Goal: Information Seeking & Learning: Learn about a topic

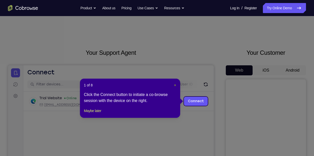
click at [175, 86] on span "×" at bounding box center [175, 85] width 2 height 4
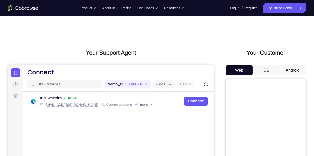
click at [271, 68] on button "iOS" at bounding box center [266, 70] width 27 height 10
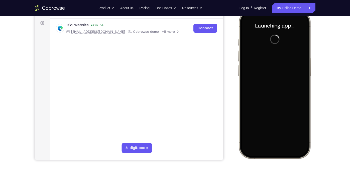
scroll to position [65, 0]
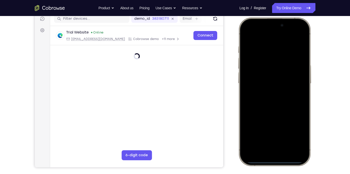
click at [253, 104] on div at bounding box center [274, 91] width 66 height 143
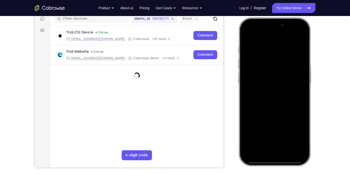
click at [264, 152] on div at bounding box center [274, 91] width 66 height 143
click at [271, 145] on div at bounding box center [274, 91] width 66 height 143
click at [270, 98] on div at bounding box center [274, 91] width 66 height 143
click at [269, 72] on div at bounding box center [274, 91] width 66 height 143
click at [261, 84] on div at bounding box center [274, 91] width 66 height 143
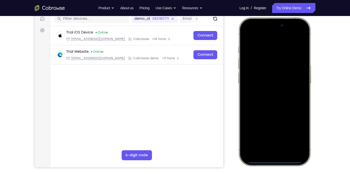
click at [262, 93] on div at bounding box center [274, 91] width 66 height 143
click at [266, 117] on div at bounding box center [274, 91] width 66 height 143
click at [268, 57] on div at bounding box center [274, 91] width 66 height 143
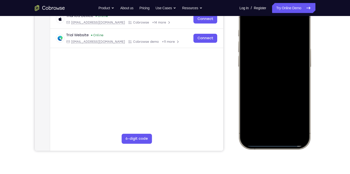
scroll to position [94, 0]
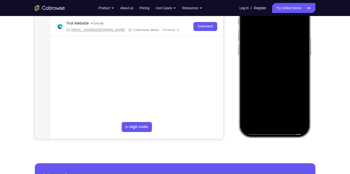
click at [284, 70] on div at bounding box center [274, 63] width 66 height 143
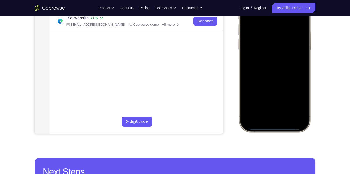
scroll to position [65, 0]
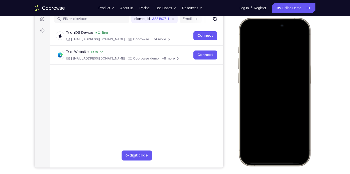
click at [252, 87] on div at bounding box center [274, 92] width 66 height 143
click at [297, 72] on div at bounding box center [274, 92] width 66 height 143
click at [250, 75] on div at bounding box center [274, 92] width 66 height 143
click at [300, 68] on div at bounding box center [274, 92] width 66 height 143
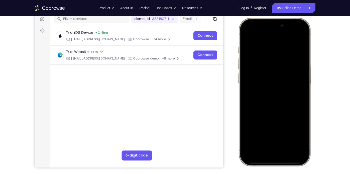
click at [300, 68] on div at bounding box center [274, 92] width 66 height 143
click at [300, 67] on div at bounding box center [274, 92] width 66 height 143
click at [300, 57] on div at bounding box center [274, 92] width 66 height 143
click at [300, 37] on div at bounding box center [274, 92] width 66 height 143
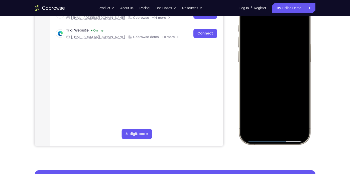
scroll to position [81, 0]
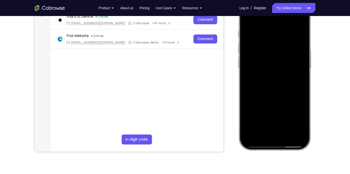
drag, startPoint x: 289, startPoint y: 67, endPoint x: 283, endPoint y: 54, distance: 14.6
click at [283, 54] on div at bounding box center [274, 76] width 66 height 143
drag, startPoint x: 289, startPoint y: 105, endPoint x: 275, endPoint y: 51, distance: 56.2
click at [275, 51] on div at bounding box center [274, 76] width 66 height 143
drag, startPoint x: 287, startPoint y: 96, endPoint x: 271, endPoint y: 47, distance: 51.2
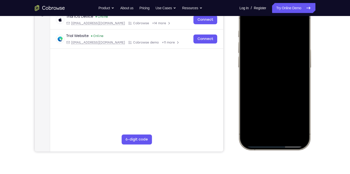
click at [271, 47] on div at bounding box center [274, 76] width 66 height 143
drag, startPoint x: 278, startPoint y: 93, endPoint x: 266, endPoint y: 40, distance: 55.3
click at [266, 40] on div at bounding box center [274, 76] width 66 height 143
drag, startPoint x: 278, startPoint y: 82, endPoint x: 269, endPoint y: 38, distance: 44.3
click at [269, 38] on div at bounding box center [274, 76] width 66 height 143
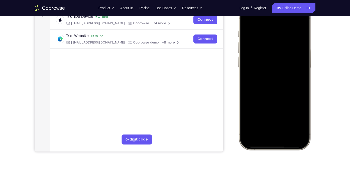
drag, startPoint x: 275, startPoint y: 86, endPoint x: 262, endPoint y: 47, distance: 40.7
click at [262, 47] on div at bounding box center [274, 76] width 66 height 143
click at [249, 111] on div at bounding box center [274, 76] width 66 height 143
drag, startPoint x: 289, startPoint y: 117, endPoint x: 280, endPoint y: 101, distance: 18.0
click at [280, 101] on div at bounding box center [274, 76] width 66 height 143
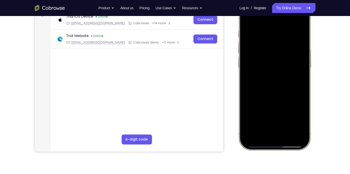
drag, startPoint x: 286, startPoint y: 114, endPoint x: 276, endPoint y: 60, distance: 54.3
click at [276, 60] on div at bounding box center [274, 76] width 66 height 143
drag, startPoint x: 283, startPoint y: 107, endPoint x: 275, endPoint y: 57, distance: 50.8
click at [275, 57] on div at bounding box center [274, 76] width 66 height 143
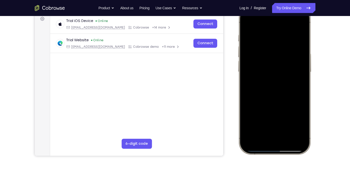
drag, startPoint x: 282, startPoint y: 80, endPoint x: 273, endPoint y: 57, distance: 24.6
click at [273, 57] on div at bounding box center [274, 80] width 66 height 143
drag, startPoint x: 278, startPoint y: 106, endPoint x: 274, endPoint y: 51, distance: 55.3
click at [274, 51] on div at bounding box center [274, 80] width 66 height 143
drag, startPoint x: 280, startPoint y: 86, endPoint x: 267, endPoint y: 42, distance: 45.9
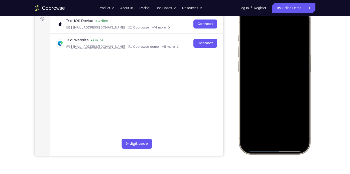
click at [267, 42] on div at bounding box center [274, 80] width 66 height 143
drag, startPoint x: 282, startPoint y: 101, endPoint x: 284, endPoint y: 33, distance: 67.9
click at [284, 33] on div at bounding box center [274, 80] width 66 height 143
drag, startPoint x: 278, startPoint y: 105, endPoint x: 273, endPoint y: 54, distance: 51.4
click at [273, 54] on div at bounding box center [274, 80] width 66 height 143
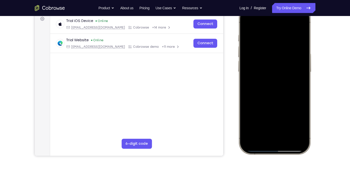
drag, startPoint x: 281, startPoint y: 98, endPoint x: 276, endPoint y: 88, distance: 12.0
click at [276, 88] on div at bounding box center [274, 80] width 66 height 143
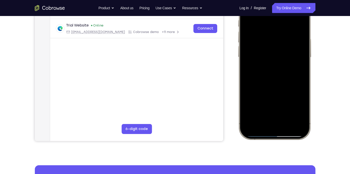
scroll to position [86, 0]
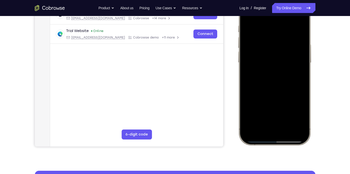
drag, startPoint x: 287, startPoint y: 106, endPoint x: 274, endPoint y: 12, distance: 94.9
click at [274, 12] on div at bounding box center [274, 70] width 66 height 143
drag, startPoint x: 281, startPoint y: 73, endPoint x: 271, endPoint y: 18, distance: 56.3
click at [271, 18] on div at bounding box center [274, 70] width 66 height 143
click at [304, 68] on div at bounding box center [274, 70] width 66 height 143
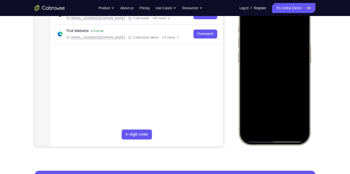
click at [303, 65] on div at bounding box center [274, 70] width 66 height 143
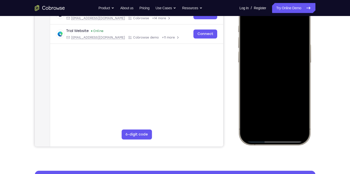
click at [304, 65] on div at bounding box center [274, 70] width 66 height 143
click at [263, 111] on div at bounding box center [274, 70] width 66 height 143
click at [296, 59] on div at bounding box center [274, 70] width 66 height 143
click at [275, 114] on div at bounding box center [274, 70] width 66 height 143
drag, startPoint x: 282, startPoint y: 95, endPoint x: 273, endPoint y: 17, distance: 79.2
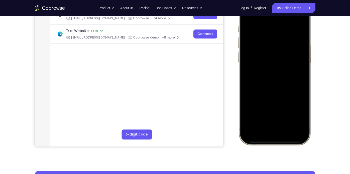
click at [273, 17] on div at bounding box center [274, 70] width 66 height 143
drag, startPoint x: 287, startPoint y: 98, endPoint x: 282, endPoint y: 49, distance: 49.0
click at [282, 49] on div at bounding box center [274, 70] width 66 height 143
drag, startPoint x: 283, startPoint y: 98, endPoint x: 263, endPoint y: 24, distance: 76.8
click at [263, 24] on div at bounding box center [274, 70] width 66 height 143
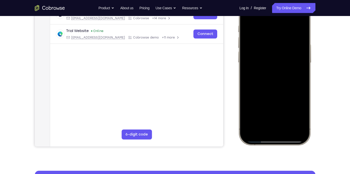
scroll to position [109, 0]
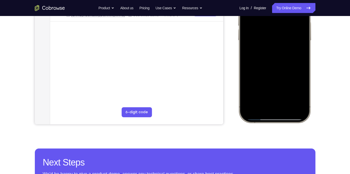
drag, startPoint x: 290, startPoint y: 82, endPoint x: 278, endPoint y: 34, distance: 49.7
click at [278, 34] on div at bounding box center [274, 48] width 66 height 143
click at [288, 106] on div at bounding box center [274, 48] width 66 height 143
click at [276, 54] on div at bounding box center [274, 48] width 66 height 143
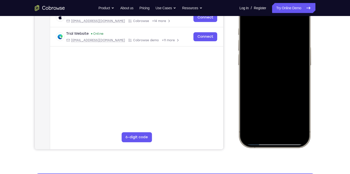
scroll to position [82, 0]
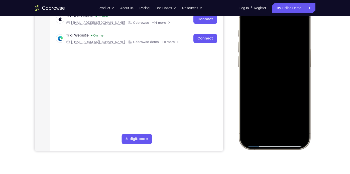
click at [246, 19] on div at bounding box center [274, 75] width 66 height 143
drag, startPoint x: 284, startPoint y: 83, endPoint x: 292, endPoint y: 120, distance: 37.3
click at [292, 120] on div at bounding box center [274, 75] width 66 height 143
click at [304, 44] on div at bounding box center [274, 75] width 66 height 143
click at [248, 18] on div at bounding box center [274, 75] width 66 height 143
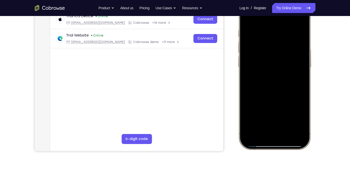
drag, startPoint x: 296, startPoint y: 88, endPoint x: 279, endPoint y: 30, distance: 60.1
click at [279, 30] on div at bounding box center [274, 75] width 66 height 143
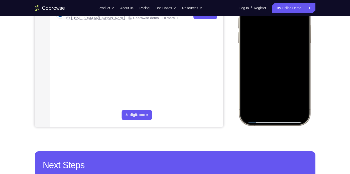
scroll to position [105, 0]
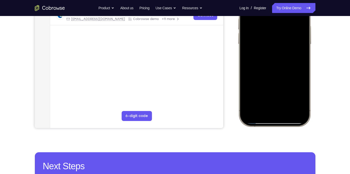
drag, startPoint x: 262, startPoint y: 82, endPoint x: 263, endPoint y: 24, distance: 58.4
click at [263, 24] on div at bounding box center [274, 52] width 66 height 143
click at [289, 118] on div at bounding box center [274, 52] width 66 height 143
click at [300, 107] on div at bounding box center [274, 52] width 66 height 143
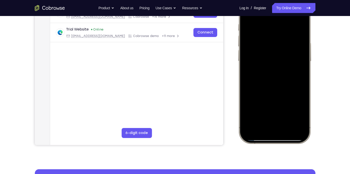
scroll to position [90, 0]
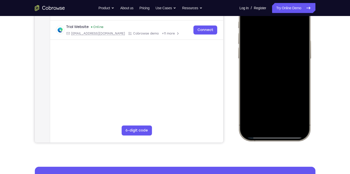
drag, startPoint x: 273, startPoint y: 59, endPoint x: 260, endPoint y: 68, distance: 15.6
click at [260, 68] on div at bounding box center [274, 66] width 66 height 143
click at [267, 24] on div at bounding box center [274, 66] width 66 height 143
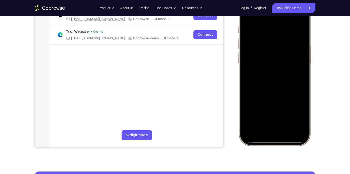
scroll to position [79, 0]
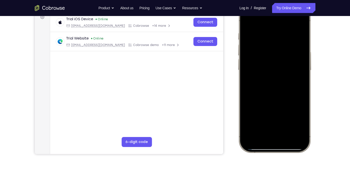
click at [302, 60] on div at bounding box center [274, 78] width 66 height 143
click at [300, 32] on div at bounding box center [274, 78] width 66 height 143
click at [298, 41] on div at bounding box center [274, 78] width 66 height 143
click at [299, 33] on div at bounding box center [274, 78] width 66 height 143
click at [300, 35] on div at bounding box center [274, 78] width 66 height 143
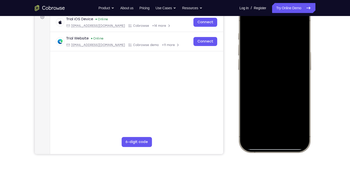
click at [299, 34] on div at bounding box center [274, 78] width 66 height 143
click at [299, 24] on div at bounding box center [274, 78] width 66 height 143
drag, startPoint x: 290, startPoint y: 59, endPoint x: 279, endPoint y: 17, distance: 43.4
click at [279, 17] on div at bounding box center [274, 78] width 66 height 143
drag, startPoint x: 279, startPoint y: 71, endPoint x: 273, endPoint y: 9, distance: 62.7
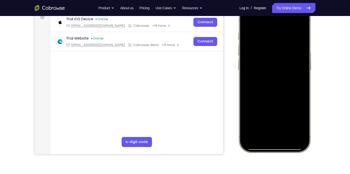
click at [273, 9] on div at bounding box center [274, 78] width 66 height 143
drag, startPoint x: 282, startPoint y: 77, endPoint x: 275, endPoint y: 112, distance: 35.1
click at [275, 112] on div at bounding box center [274, 78] width 66 height 143
click at [302, 47] on div at bounding box center [274, 78] width 66 height 143
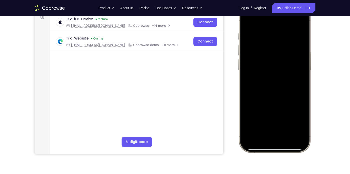
click at [302, 47] on div at bounding box center [274, 78] width 66 height 143
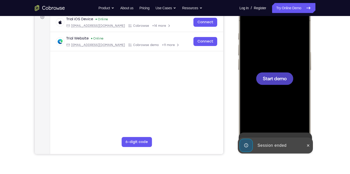
scroll to position [86, 0]
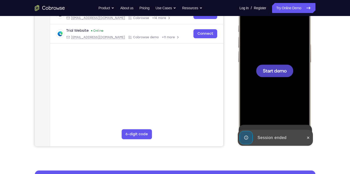
click at [295, 96] on div at bounding box center [274, 70] width 66 height 143
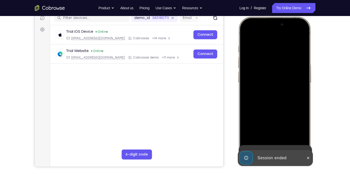
scroll to position [92, 0]
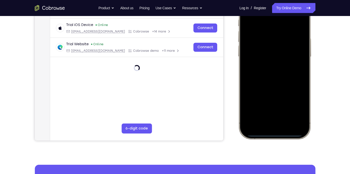
click at [249, 72] on div at bounding box center [274, 64] width 66 height 143
click at [269, 125] on div at bounding box center [274, 64] width 66 height 143
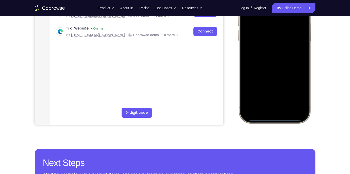
scroll to position [108, 0]
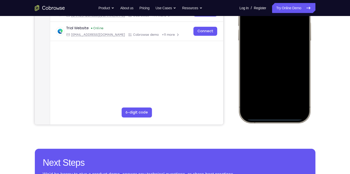
click at [274, 102] on div at bounding box center [274, 48] width 66 height 143
drag, startPoint x: 279, startPoint y: 59, endPoint x: 277, endPoint y: 89, distance: 29.4
click at [277, 89] on div at bounding box center [274, 48] width 66 height 143
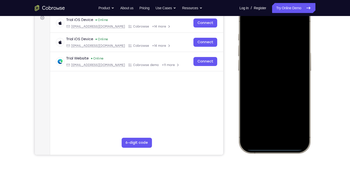
scroll to position [78, 0]
click at [271, 33] on div at bounding box center [274, 79] width 66 height 143
click at [262, 48] on div at bounding box center [274, 79] width 66 height 143
click at [259, 57] on div at bounding box center [274, 79] width 66 height 143
click at [294, 94] on div at bounding box center [274, 79] width 66 height 143
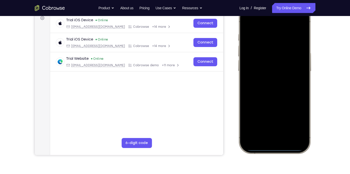
click at [304, 94] on div at bounding box center [274, 79] width 66 height 143
drag, startPoint x: 279, startPoint y: 108, endPoint x: 261, endPoint y: 58, distance: 53.1
click at [261, 58] on div at bounding box center [274, 79] width 66 height 143
click at [264, 95] on div at bounding box center [274, 79] width 66 height 143
click at [279, 106] on div at bounding box center [274, 79] width 66 height 143
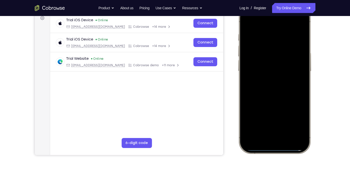
scroll to position [88, 0]
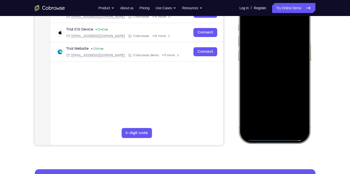
click at [277, 74] on div at bounding box center [274, 69] width 66 height 143
drag, startPoint x: 279, startPoint y: 84, endPoint x: 267, endPoint y: 48, distance: 37.8
click at [267, 48] on div at bounding box center [274, 69] width 66 height 143
drag, startPoint x: 275, startPoint y: 96, endPoint x: 258, endPoint y: 47, distance: 52.6
click at [258, 47] on div at bounding box center [274, 69] width 66 height 143
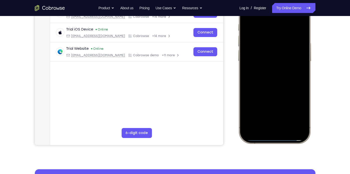
drag, startPoint x: 283, startPoint y: 56, endPoint x: 258, endPoint y: 59, distance: 26.0
click at [258, 59] on div at bounding box center [274, 69] width 66 height 143
drag, startPoint x: 290, startPoint y: 60, endPoint x: 253, endPoint y: 53, distance: 38.3
click at [253, 53] on div at bounding box center [274, 69] width 66 height 143
drag, startPoint x: 273, startPoint y: 52, endPoint x: 231, endPoint y: 56, distance: 41.7
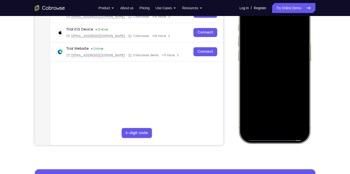
click at [238, 56] on html "Online web based iOS Simulators and Android Emulators. Run iPhone, iPad, Mobile…" at bounding box center [275, 70] width 75 height 150
click at [270, 53] on div at bounding box center [274, 69] width 66 height 143
drag, startPoint x: 274, startPoint y: 80, endPoint x: 266, endPoint y: 21, distance: 59.2
click at [266, 21] on div at bounding box center [274, 69] width 66 height 143
drag, startPoint x: 277, startPoint y: 102, endPoint x: 254, endPoint y: 16, distance: 88.7
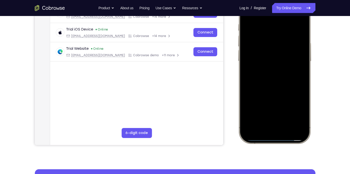
click at [254, 16] on div at bounding box center [274, 69] width 66 height 143
drag, startPoint x: 288, startPoint y: 87, endPoint x: 266, endPoint y: 19, distance: 71.7
click at [266, 19] on div at bounding box center [274, 69] width 66 height 143
drag, startPoint x: 271, startPoint y: 92, endPoint x: 265, endPoint y: 38, distance: 54.9
click at [265, 38] on div at bounding box center [274, 69] width 66 height 143
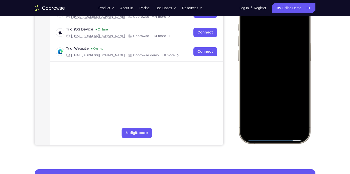
drag, startPoint x: 268, startPoint y: 88, endPoint x: 264, endPoint y: 28, distance: 60.8
click at [264, 28] on div at bounding box center [274, 69] width 66 height 143
drag, startPoint x: 274, startPoint y: 91, endPoint x: 276, endPoint y: 40, distance: 51.6
click at [276, 40] on div at bounding box center [274, 69] width 66 height 143
drag, startPoint x: 277, startPoint y: 90, endPoint x: 271, endPoint y: 27, distance: 63.7
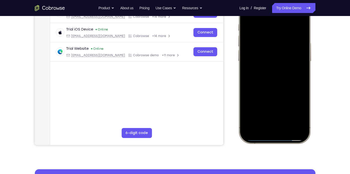
click at [271, 27] on div at bounding box center [274, 69] width 66 height 143
drag, startPoint x: 272, startPoint y: 95, endPoint x: 270, endPoint y: 38, distance: 57.5
click at [270, 38] on div at bounding box center [274, 69] width 66 height 143
drag, startPoint x: 269, startPoint y: 98, endPoint x: 267, endPoint y: 37, distance: 61.2
click at [267, 37] on div at bounding box center [274, 69] width 66 height 143
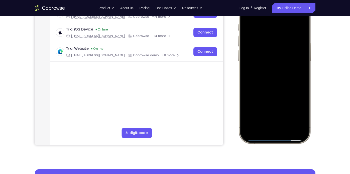
click at [276, 116] on div at bounding box center [274, 69] width 66 height 143
drag, startPoint x: 272, startPoint y: 105, endPoint x: 269, endPoint y: 46, distance: 58.5
click at [269, 46] on div at bounding box center [274, 69] width 66 height 143
drag, startPoint x: 272, startPoint y: 67, endPoint x: 267, endPoint y: 135, distance: 68.1
click at [267, 135] on div at bounding box center [274, 69] width 66 height 143
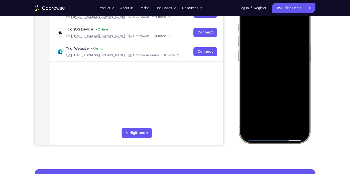
scroll to position [104, 0]
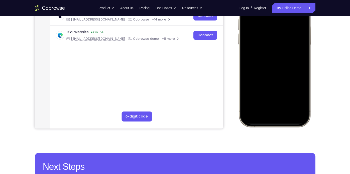
click at [246, 114] on div at bounding box center [274, 52] width 66 height 143
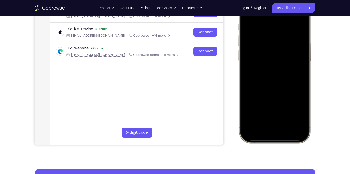
scroll to position [87, 0]
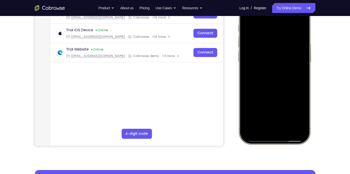
drag, startPoint x: 258, startPoint y: 57, endPoint x: 299, endPoint y: 53, distance: 40.8
click at [299, 53] on div at bounding box center [274, 70] width 66 height 143
drag, startPoint x: 262, startPoint y: 51, endPoint x: 295, endPoint y: 51, distance: 32.6
click at [295, 51] on div at bounding box center [274, 70] width 66 height 143
drag, startPoint x: 290, startPoint y: 49, endPoint x: 258, endPoint y: 46, distance: 32.0
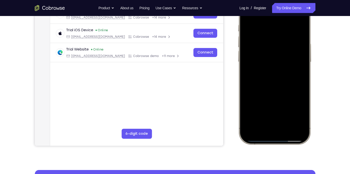
click at [258, 46] on div at bounding box center [274, 70] width 66 height 143
click at [282, 44] on div at bounding box center [274, 70] width 66 height 143
drag, startPoint x: 279, startPoint y: 64, endPoint x: 272, endPoint y: 17, distance: 48.4
click at [272, 17] on div at bounding box center [274, 70] width 66 height 143
drag, startPoint x: 282, startPoint y: 93, endPoint x: 269, endPoint y: 37, distance: 57.9
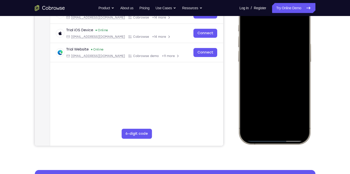
click at [269, 37] on div at bounding box center [274, 70] width 66 height 143
drag, startPoint x: 283, startPoint y: 95, endPoint x: 271, endPoint y: 43, distance: 53.1
click at [271, 43] on div at bounding box center [274, 70] width 66 height 143
click at [288, 74] on div at bounding box center [274, 70] width 66 height 143
drag, startPoint x: 287, startPoint y: 54, endPoint x: 253, endPoint y: 52, distance: 34.1
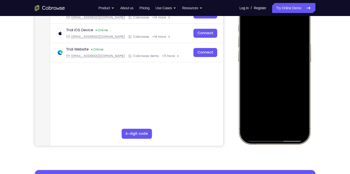
click at [253, 52] on div at bounding box center [274, 70] width 66 height 143
drag, startPoint x: 278, startPoint y: 57, endPoint x: 237, endPoint y: 53, distance: 41.6
click at [238, 53] on html "Online web based iOS Simulators and Android Emulators. Run iPhone, iPad, Mobile…" at bounding box center [275, 71] width 75 height 150
drag, startPoint x: 274, startPoint y: 61, endPoint x: 234, endPoint y: 55, distance: 40.9
click at [238, 55] on html "Online web based iOS Simulators and Android Emulators. Run iPhone, iPad, Mobile…" at bounding box center [275, 71] width 75 height 150
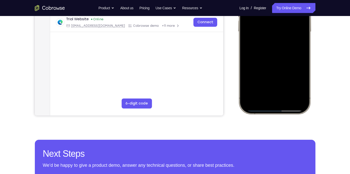
scroll to position [118, 0]
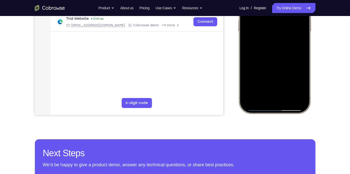
click at [246, 102] on div at bounding box center [274, 39] width 66 height 143
drag, startPoint x: 278, startPoint y: 64, endPoint x: 501, endPoint y: -28, distance: 240.6
click at [263, 7] on div at bounding box center [274, 39] width 66 height 143
drag, startPoint x: 273, startPoint y: 66, endPoint x: 496, endPoint y: -24, distance: 240.4
click at [258, 11] on div at bounding box center [274, 39] width 66 height 143
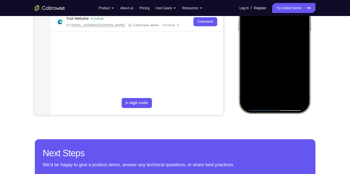
drag, startPoint x: 272, startPoint y: 73, endPoint x: 259, endPoint y: -2, distance: 76.3
click at [259, 0] on div at bounding box center [274, 39] width 66 height 143
drag, startPoint x: 265, startPoint y: 53, endPoint x: 262, endPoint y: 26, distance: 27.3
click at [262, 26] on div at bounding box center [274, 39] width 66 height 143
drag, startPoint x: 264, startPoint y: 66, endPoint x: 246, endPoint y: -1, distance: 69.1
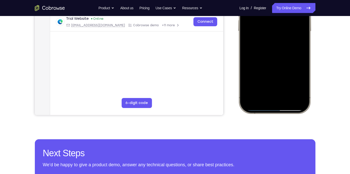
click at [246, 0] on div at bounding box center [274, 39] width 66 height 143
drag, startPoint x: 264, startPoint y: 77, endPoint x: 263, endPoint y: 24, distance: 53.6
click at [263, 24] on div at bounding box center [274, 39] width 66 height 143
drag, startPoint x: 267, startPoint y: 76, endPoint x: 256, endPoint y: 25, distance: 52.8
click at [256, 25] on div at bounding box center [274, 39] width 66 height 143
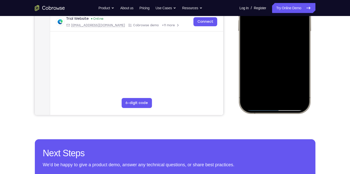
drag, startPoint x: 263, startPoint y: 79, endPoint x: 492, endPoint y: -24, distance: 250.5
click at [254, 11] on div at bounding box center [274, 39] width 66 height 143
drag, startPoint x: 261, startPoint y: 73, endPoint x: 251, endPoint y: 21, distance: 52.9
click at [251, 21] on div at bounding box center [274, 39] width 66 height 143
click at [283, 64] on div at bounding box center [274, 39] width 66 height 143
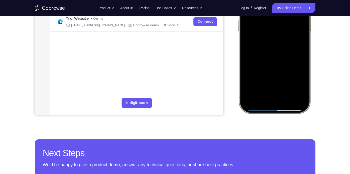
drag, startPoint x: 283, startPoint y: 64, endPoint x: 276, endPoint y: 17, distance: 48.0
click at [276, 17] on div at bounding box center [274, 39] width 66 height 143
drag, startPoint x: 279, startPoint y: 56, endPoint x: 266, endPoint y: 0, distance: 57.6
click at [266, 0] on div at bounding box center [274, 39] width 66 height 143
drag, startPoint x: 265, startPoint y: 74, endPoint x: 255, endPoint y: 81, distance: 12.2
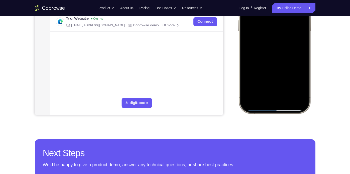
click at [255, 81] on div at bounding box center [274, 39] width 66 height 143
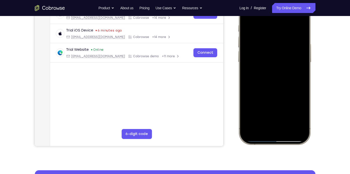
scroll to position [84, 0]
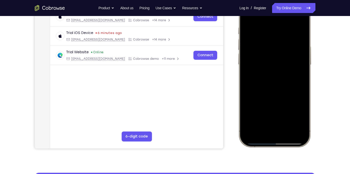
drag, startPoint x: 277, startPoint y: 89, endPoint x: 276, endPoint y: 127, distance: 37.9
click at [276, 127] on div at bounding box center [274, 73] width 66 height 143
drag, startPoint x: 275, startPoint y: 44, endPoint x: 275, endPoint y: 116, distance: 72.2
click at [275, 116] on div at bounding box center [274, 73] width 66 height 143
drag, startPoint x: 275, startPoint y: 40, endPoint x: 273, endPoint y: 114, distance: 74.0
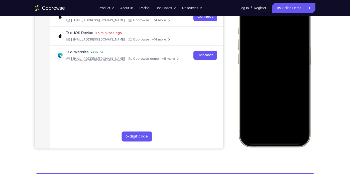
click at [273, 114] on div at bounding box center [274, 73] width 66 height 143
drag, startPoint x: 280, startPoint y: 29, endPoint x: 271, endPoint y: 107, distance: 78.5
click at [271, 107] on div at bounding box center [274, 73] width 66 height 143
drag, startPoint x: 277, startPoint y: 92, endPoint x: 274, endPoint y: 133, distance: 41.0
click at [274, 133] on div at bounding box center [274, 73] width 66 height 143
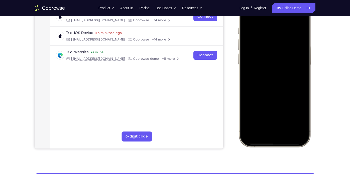
drag, startPoint x: 276, startPoint y: 50, endPoint x: 269, endPoint y: 126, distance: 76.2
click at [269, 126] on div at bounding box center [274, 73] width 66 height 143
drag, startPoint x: 273, startPoint y: 57, endPoint x: 271, endPoint y: 106, distance: 49.2
click at [271, 106] on div at bounding box center [274, 73] width 66 height 143
drag, startPoint x: 271, startPoint y: 62, endPoint x: 269, endPoint y: 127, distance: 65.2
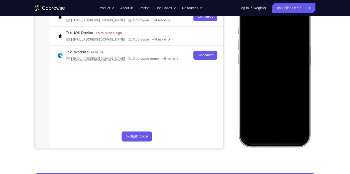
click at [269, 127] on div at bounding box center [274, 73] width 66 height 143
drag, startPoint x: 273, startPoint y: 96, endPoint x: 278, endPoint y: -6, distance: 102.4
click at [278, 0] on html "Online web based iOS Simulators and Android Emulators. Run iPhone, iPad, Mobile…" at bounding box center [275, 74] width 75 height 150
drag, startPoint x: 284, startPoint y: 53, endPoint x: 270, endPoint y: 121, distance: 69.4
click at [270, 121] on div at bounding box center [274, 73] width 66 height 143
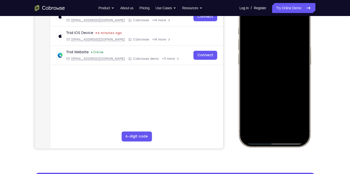
click at [281, 30] on div at bounding box center [274, 73] width 66 height 143
drag, startPoint x: 288, startPoint y: 85, endPoint x: 280, endPoint y: 38, distance: 47.7
click at [280, 38] on div at bounding box center [274, 73] width 66 height 143
drag, startPoint x: 265, startPoint y: 96, endPoint x: 262, endPoint y: 57, distance: 38.7
click at [262, 57] on div at bounding box center [274, 73] width 66 height 143
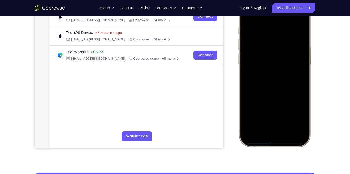
drag, startPoint x: 283, startPoint y: 104, endPoint x: 269, endPoint y: 30, distance: 74.9
click at [269, 30] on div at bounding box center [274, 73] width 66 height 143
drag, startPoint x: 273, startPoint y: 82, endPoint x: 503, endPoint y: 11, distance: 240.8
click at [265, 12] on div at bounding box center [274, 73] width 66 height 143
drag, startPoint x: 278, startPoint y: 101, endPoint x: 276, endPoint y: 39, distance: 62.2
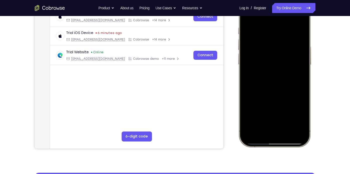
click at [276, 39] on div at bounding box center [274, 73] width 66 height 143
drag, startPoint x: 279, startPoint y: 93, endPoint x: 272, endPoint y: 42, distance: 51.7
click at [272, 42] on div at bounding box center [274, 73] width 66 height 143
drag, startPoint x: 278, startPoint y: 81, endPoint x: 283, endPoint y: -4, distance: 85.1
click at [283, 0] on html "Online web based iOS Simulators and Android Emulators. Run iPhone, iPad, Mobile…" at bounding box center [275, 74] width 75 height 150
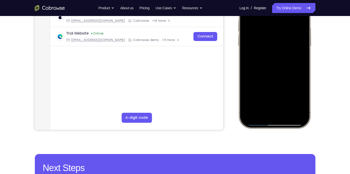
scroll to position [102, 0]
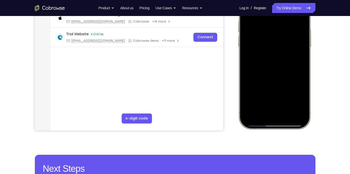
click at [273, 121] on div at bounding box center [274, 54] width 66 height 143
